Goal: Obtain resource: Download file/media

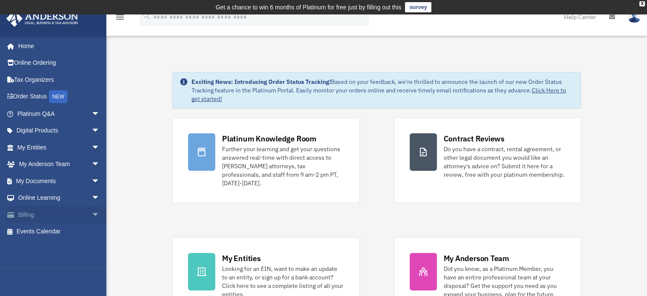
click at [92, 212] on span "arrow_drop_down" at bounding box center [100, 214] width 17 height 17
click at [59, 229] on link "$ Open Invoices" at bounding box center [62, 231] width 101 height 17
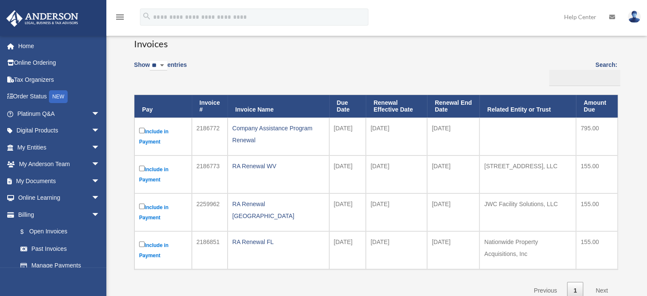
scroll to position [85, 0]
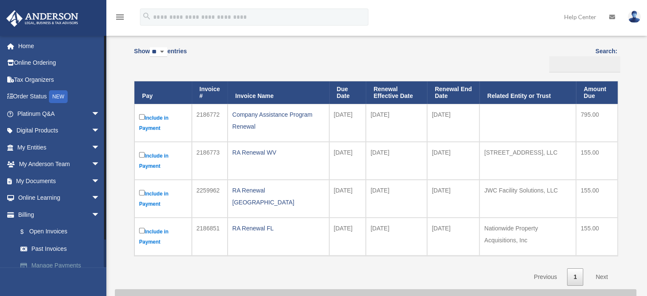
click at [48, 262] on link "Manage Payments" at bounding box center [62, 265] width 101 height 17
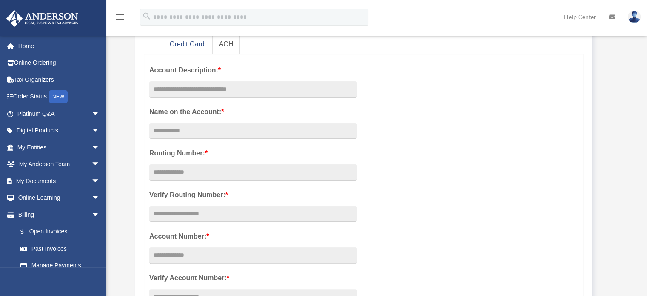
scroll to position [85, 0]
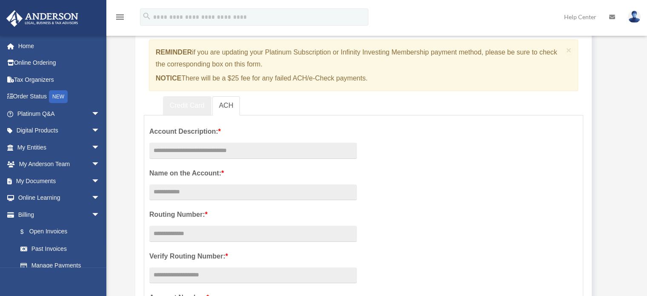
click at [200, 109] on link "Credit Card" at bounding box center [187, 105] width 49 height 19
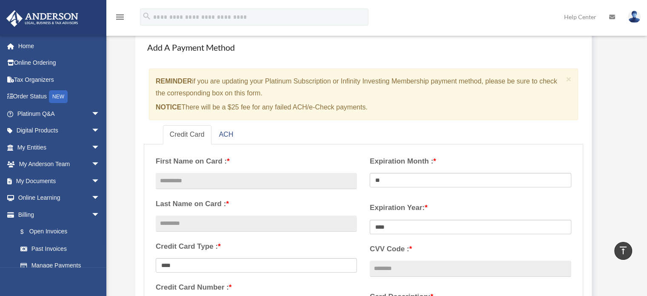
scroll to position [43, 0]
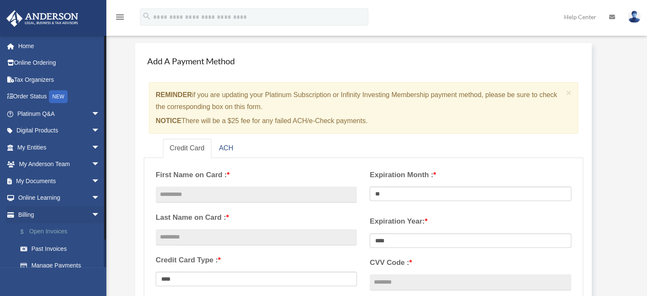
click at [52, 231] on link "$ Open Invoices" at bounding box center [62, 231] width 101 height 17
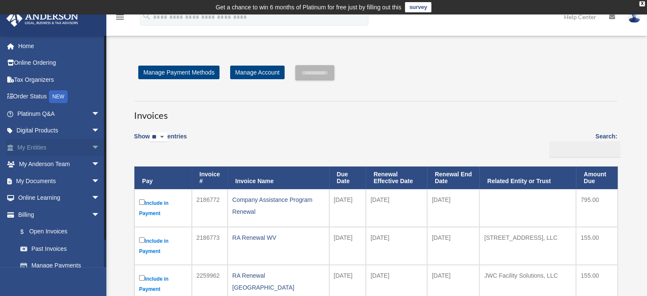
click at [34, 146] on link "My Entities arrow_drop_down" at bounding box center [59, 147] width 107 height 17
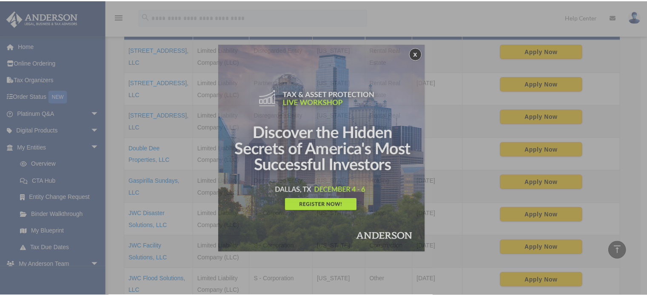
scroll to position [227, 0]
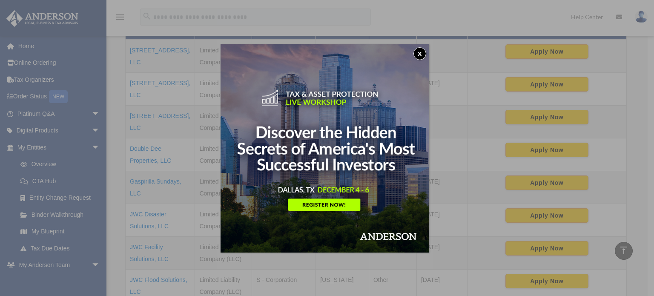
click at [424, 52] on button "x" at bounding box center [419, 53] width 13 height 13
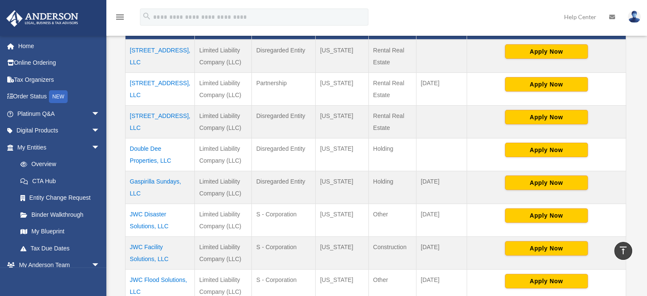
click at [152, 114] on td "275 Jessamine Pl., LLC" at bounding box center [160, 121] width 69 height 33
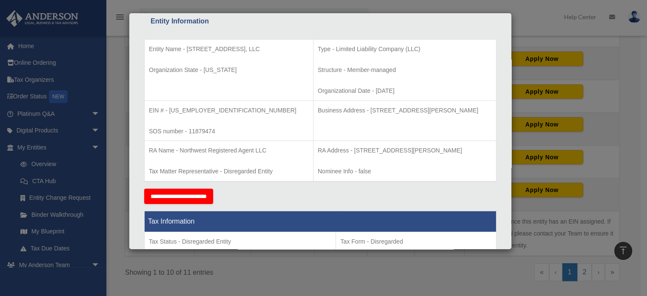
scroll to position [355, 0]
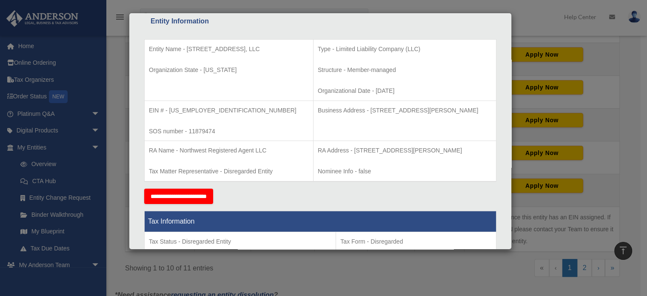
click at [87, 266] on div "Details × Articles Sent Organizational Date" at bounding box center [323, 148] width 647 height 296
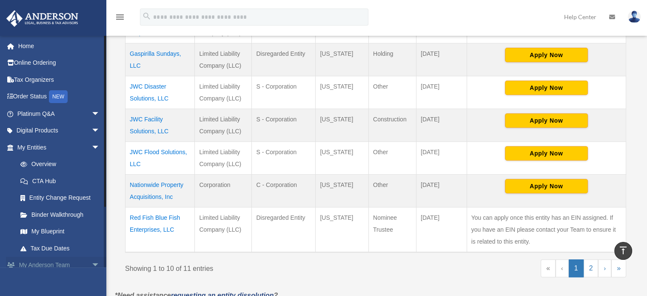
click at [92, 263] on span "arrow_drop_down" at bounding box center [100, 265] width 17 height 17
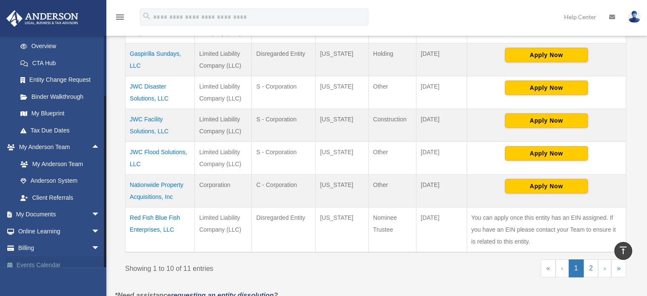
scroll to position [126, 0]
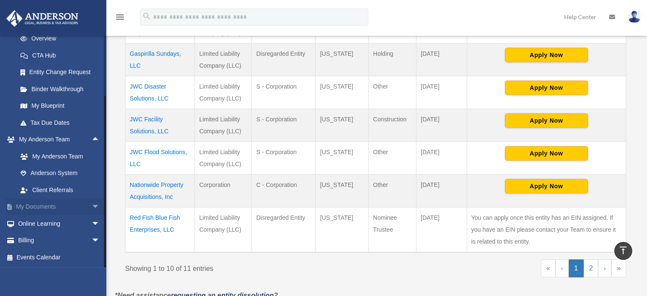
click at [92, 203] on span "arrow_drop_down" at bounding box center [100, 206] width 17 height 17
click at [40, 223] on link "Box" at bounding box center [62, 223] width 101 height 17
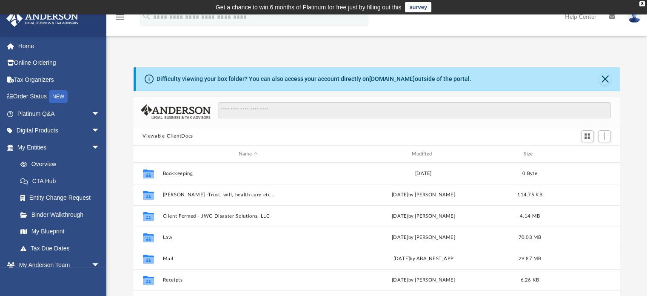
scroll to position [187, 480]
click at [606, 76] on button "Close" at bounding box center [605, 79] width 12 height 12
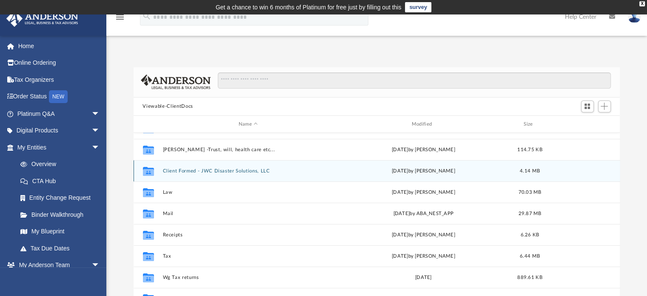
scroll to position [43, 0]
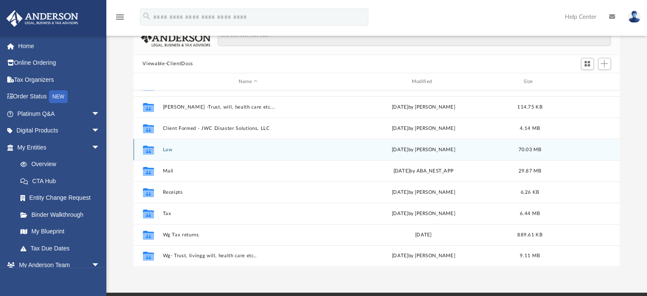
click at [166, 148] on button "Law" at bounding box center [249, 150] width 172 height 6
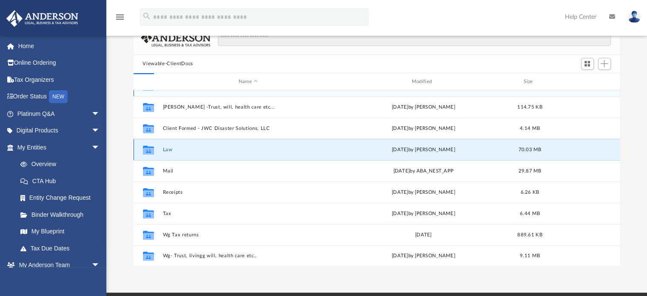
scroll to position [0, 0]
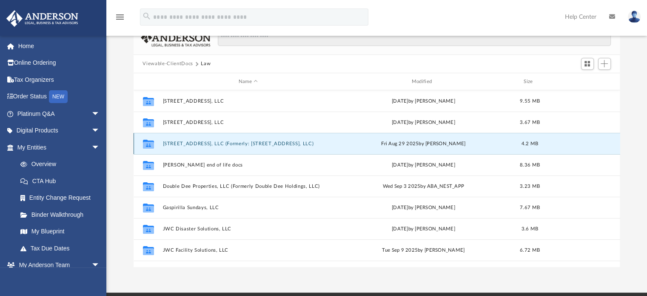
click at [197, 144] on button "[STREET_ADDRESS], LLC (Formerly: [STREET_ADDRESS], LLC)" at bounding box center [249, 144] width 172 height 6
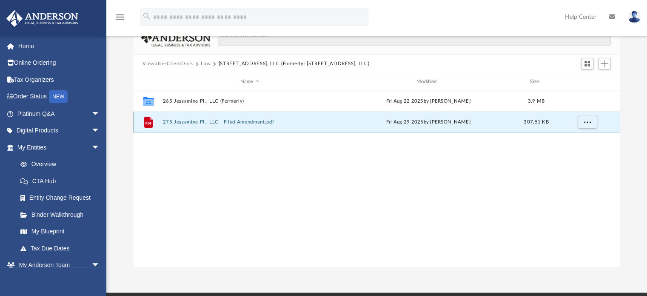
click at [208, 121] on button "275 Jessamine Pl., LLC - Filed Amendment.pdf" at bounding box center [250, 123] width 175 height 6
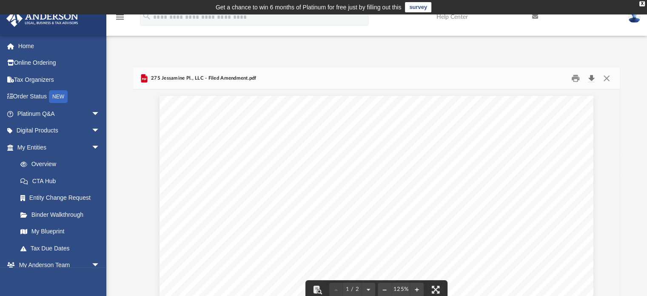
click at [593, 78] on button "Download" at bounding box center [591, 78] width 15 height 13
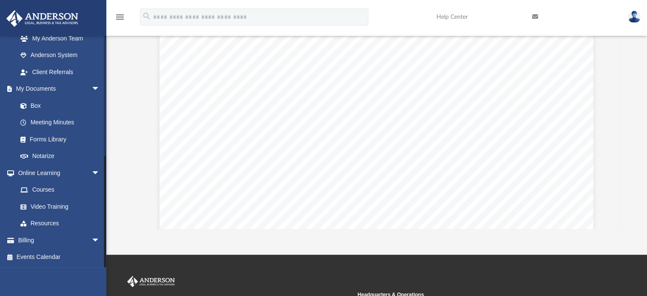
scroll to position [85, 0]
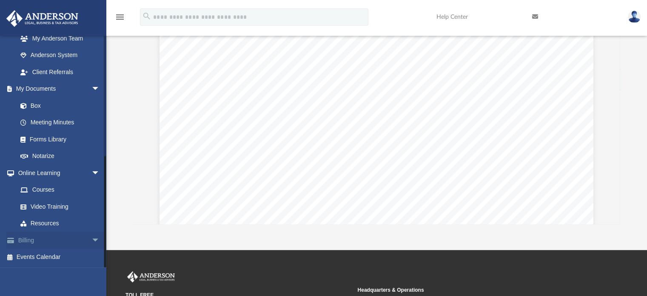
click at [92, 237] on span "arrow_drop_down" at bounding box center [100, 240] width 17 height 17
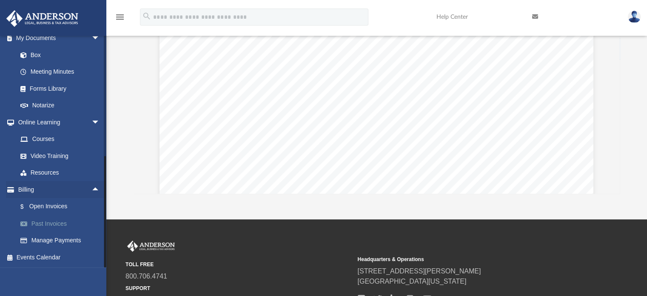
scroll to position [128, 0]
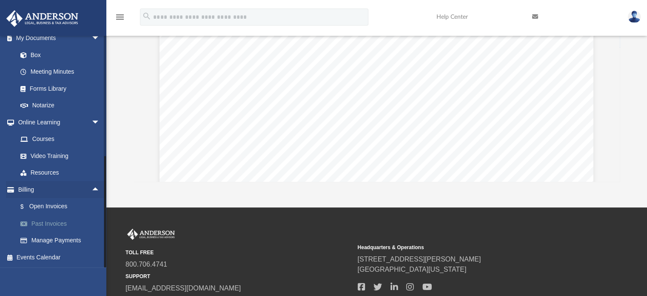
click at [60, 221] on link "Past Invoices" at bounding box center [62, 223] width 101 height 17
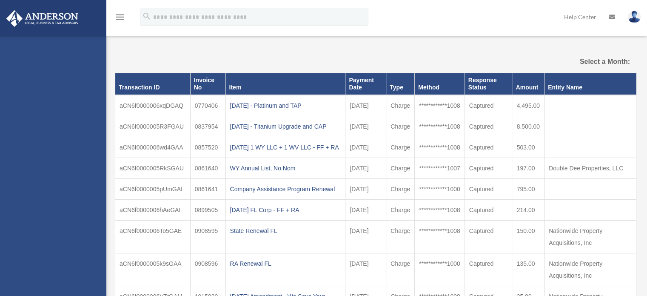
select select
